Goal: Register for event/course

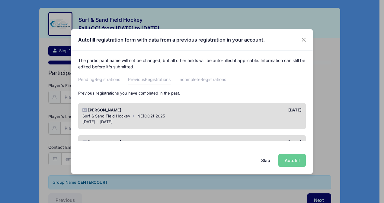
click at [180, 121] on div "[DATE] - [DATE]" at bounding box center [191, 122] width 219 height 6
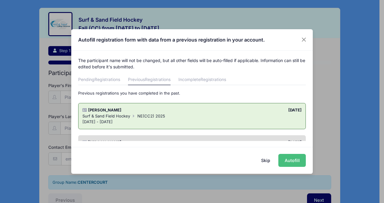
click at [287, 159] on button "Autofill" at bounding box center [291, 160] width 27 height 13
type input "[EMAIL_ADDRESS][DOMAIN_NAME]"
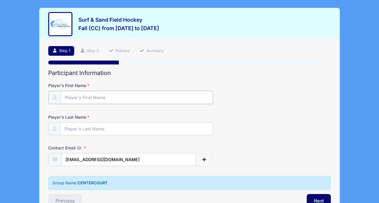
click at [122, 97] on input "Player's First Name" at bounding box center [137, 97] width 152 height 13
type input "[PERSON_NAME]"
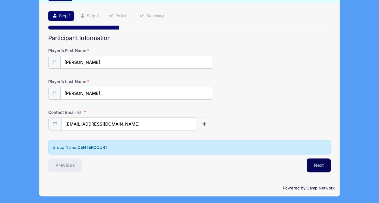
click at [317, 165] on button "Next" at bounding box center [319, 166] width 24 height 14
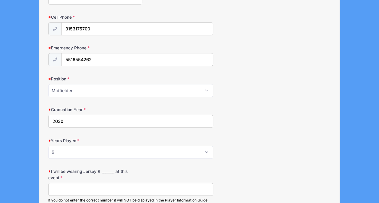
scroll to position [231, 0]
click at [143, 88] on select "Please Select Forward Midfielder Fullback Goalie" at bounding box center [130, 90] width 165 height 13
select select "Forward"
click at [48, 84] on select "Please Select Forward Midfielder Fullback Goalie" at bounding box center [130, 90] width 165 height 13
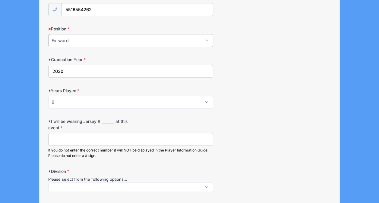
scroll to position [281, 0]
click at [127, 136] on input "I will be wearing Jersey # _______ at this event" at bounding box center [130, 139] width 165 height 13
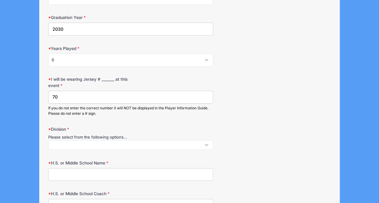
scroll to position [325, 0]
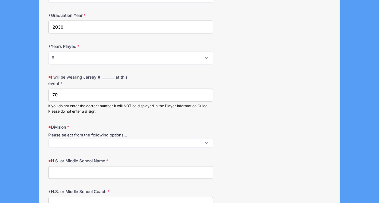
type input "70"
click at [127, 138] on span at bounding box center [130, 143] width 165 height 10
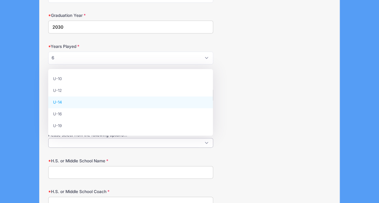
select select "U-14"
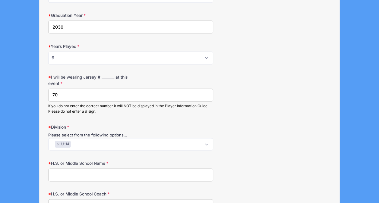
click at [129, 173] on input "H.S. or Middle School Name" at bounding box center [130, 175] width 165 height 13
type input "[GEOGRAPHIC_DATA]"
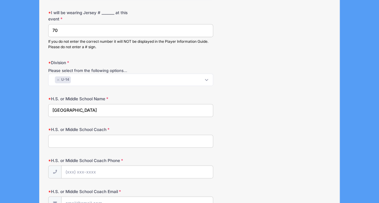
scroll to position [390, 0]
click at [131, 141] on input "H.S. or Middle School Coach" at bounding box center [130, 141] width 165 height 13
type input "NA"
type input "[EMAIL_ADDRESS][DOMAIN_NAME]"
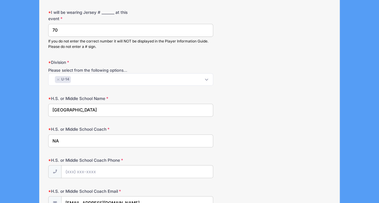
type input "[PHONE_NUMBER]"
type input "CFHC Grit"
type input "[EMAIL_ADDRESS][DOMAIN_NAME]"
type input "[PHONE_NUMBER]"
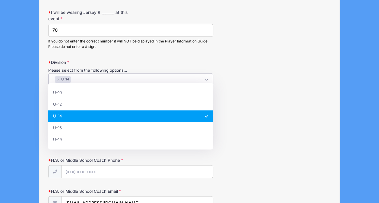
scroll to position [708, 0]
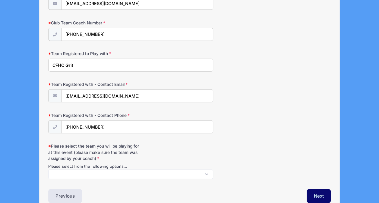
scroll to position [682, 0]
click at [124, 171] on span at bounding box center [130, 174] width 165 height 10
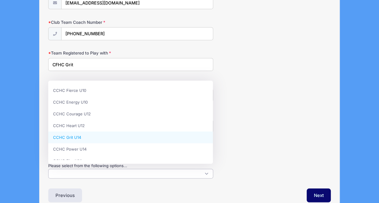
select select "CCHC Grit U14"
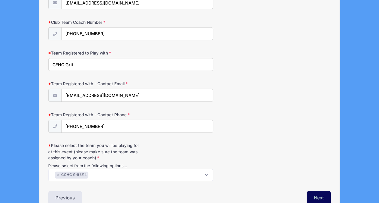
click at [319, 195] on button "Next" at bounding box center [319, 198] width 24 height 14
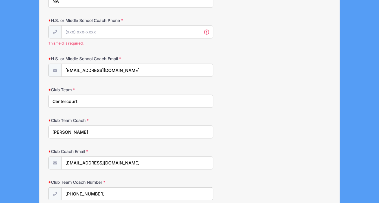
scroll to position [513, 0]
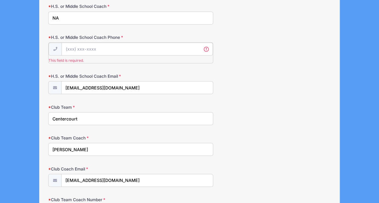
click at [108, 43] on input "H.S. or Middle School Coach Phone" at bounding box center [137, 49] width 151 height 13
type input "[PHONE_NUMBER]"
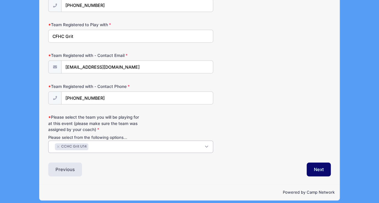
scroll to position [365, 0]
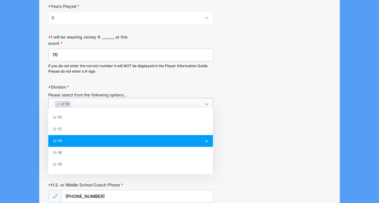
click at [275, 98] on div "Division Please select from the following options... U-10 U-12 U-14 U-16 U-19 ×…" at bounding box center [189, 97] width 283 height 27
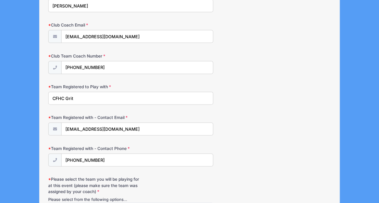
scroll to position [711, 0]
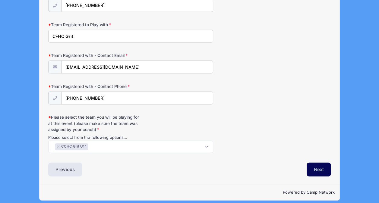
click at [318, 164] on button "Next" at bounding box center [319, 170] width 24 height 14
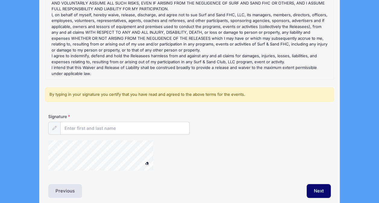
scroll to position [122, 0]
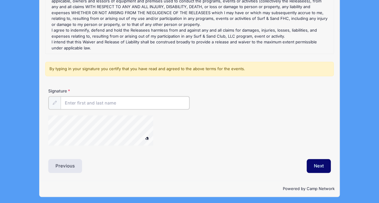
click at [110, 101] on input "Signature" at bounding box center [125, 103] width 129 height 13
type input "[PERSON_NAME]"
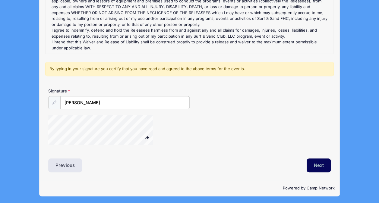
click at [323, 163] on button "Next" at bounding box center [319, 166] width 24 height 14
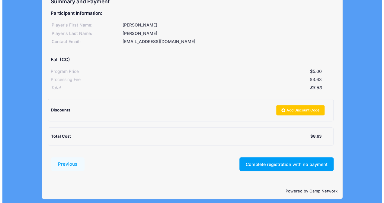
scroll to position [43, 0]
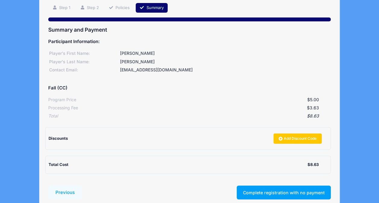
click at [212, 149] on div "Discounts Add Discount Code" at bounding box center [188, 139] width 279 height 22
click at [281, 189] on button "Complete registration with no payment" at bounding box center [284, 193] width 94 height 14
